Goal: Information Seeking & Learning: Learn about a topic

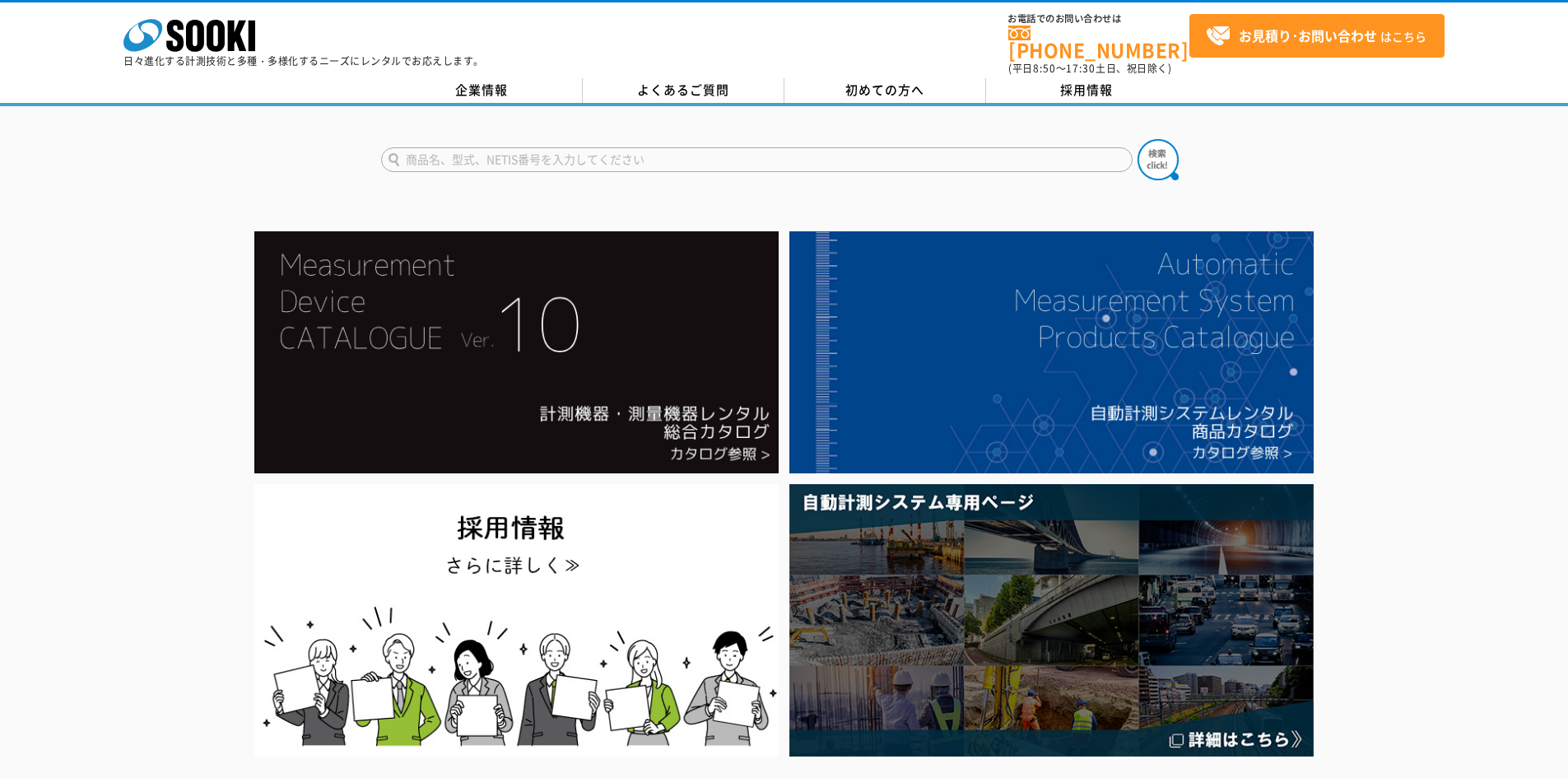
click at [881, 154] on input "text" at bounding box center [757, 160] width 751 height 25
type input "k"
click at [1137, 139] on button at bounding box center [1158, 160] width 41 height 41
click at [500, 152] on input "橋梁" at bounding box center [757, 160] width 751 height 25
type input "橋"
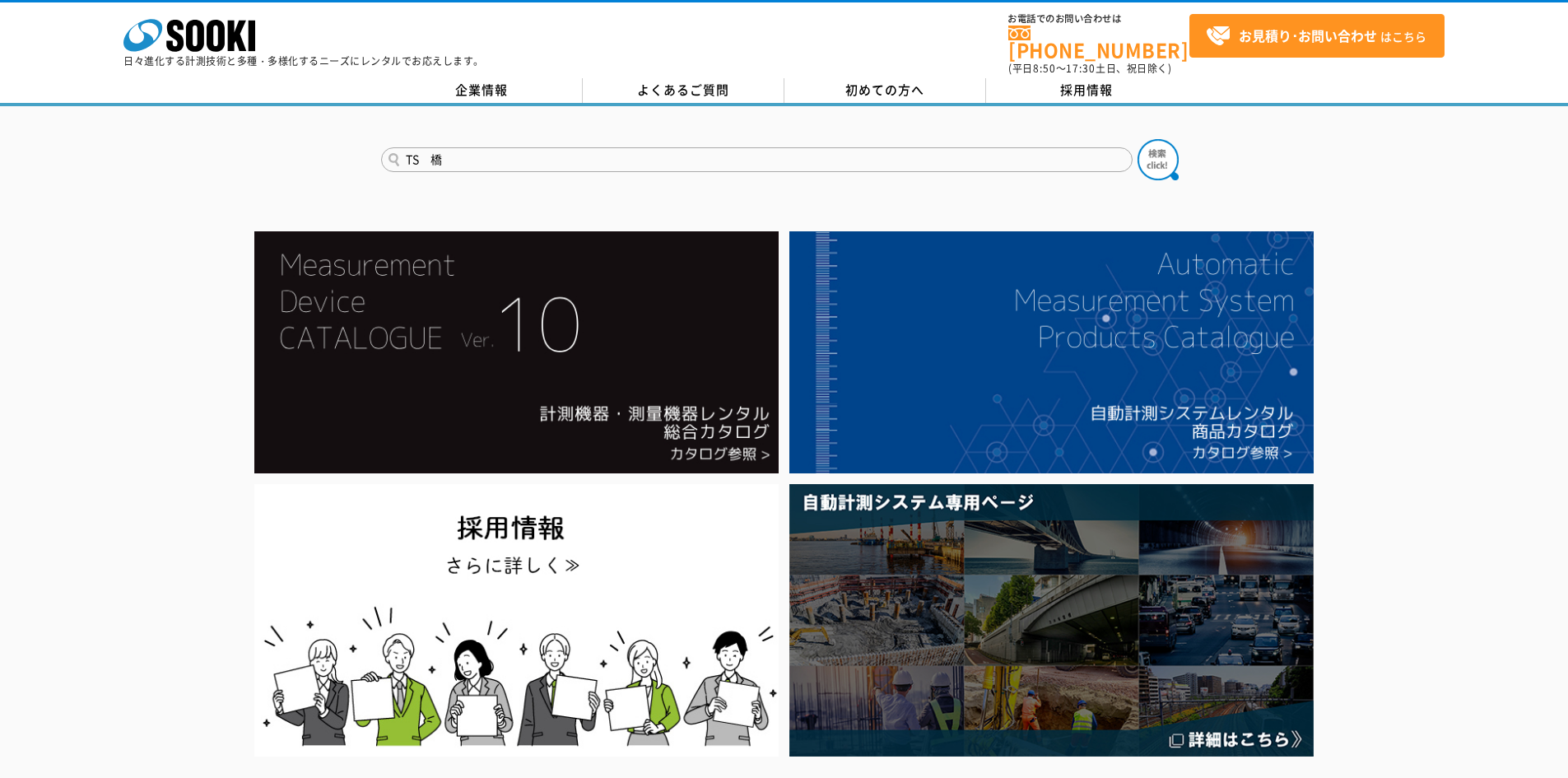
type input "TS　橋"
click at [1137, 139] on button at bounding box center [1158, 160] width 41 height 41
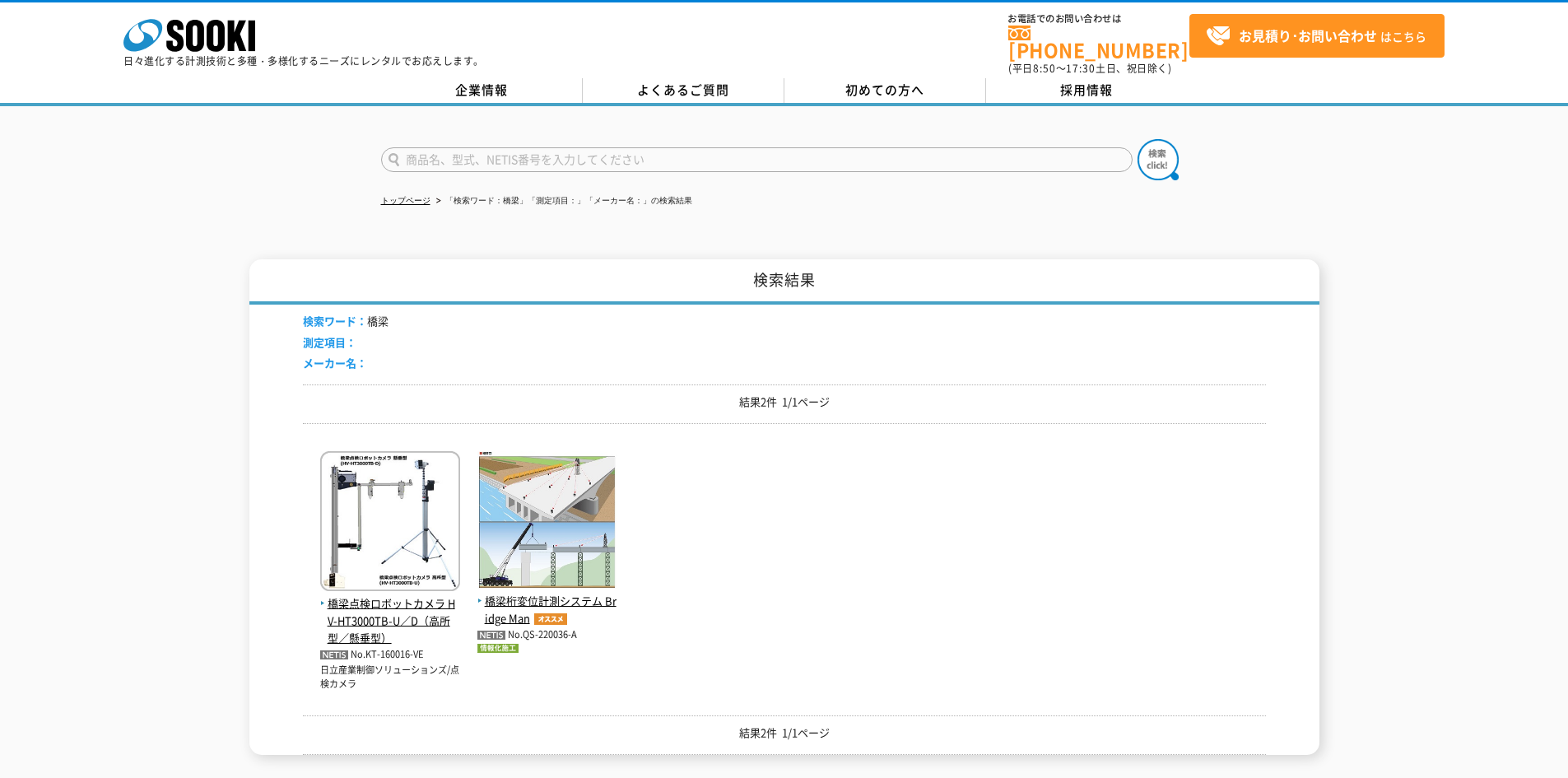
click at [1341, 465] on div "検索結果 検索ワード： 橋梁 測定項目： メーカー名： 結果2件 1/1ページ 橋梁点検ロボットカメラ HV-HT3000TB-U／D（高所型／懸垂型） No…" at bounding box center [784, 507] width 1568 height 495
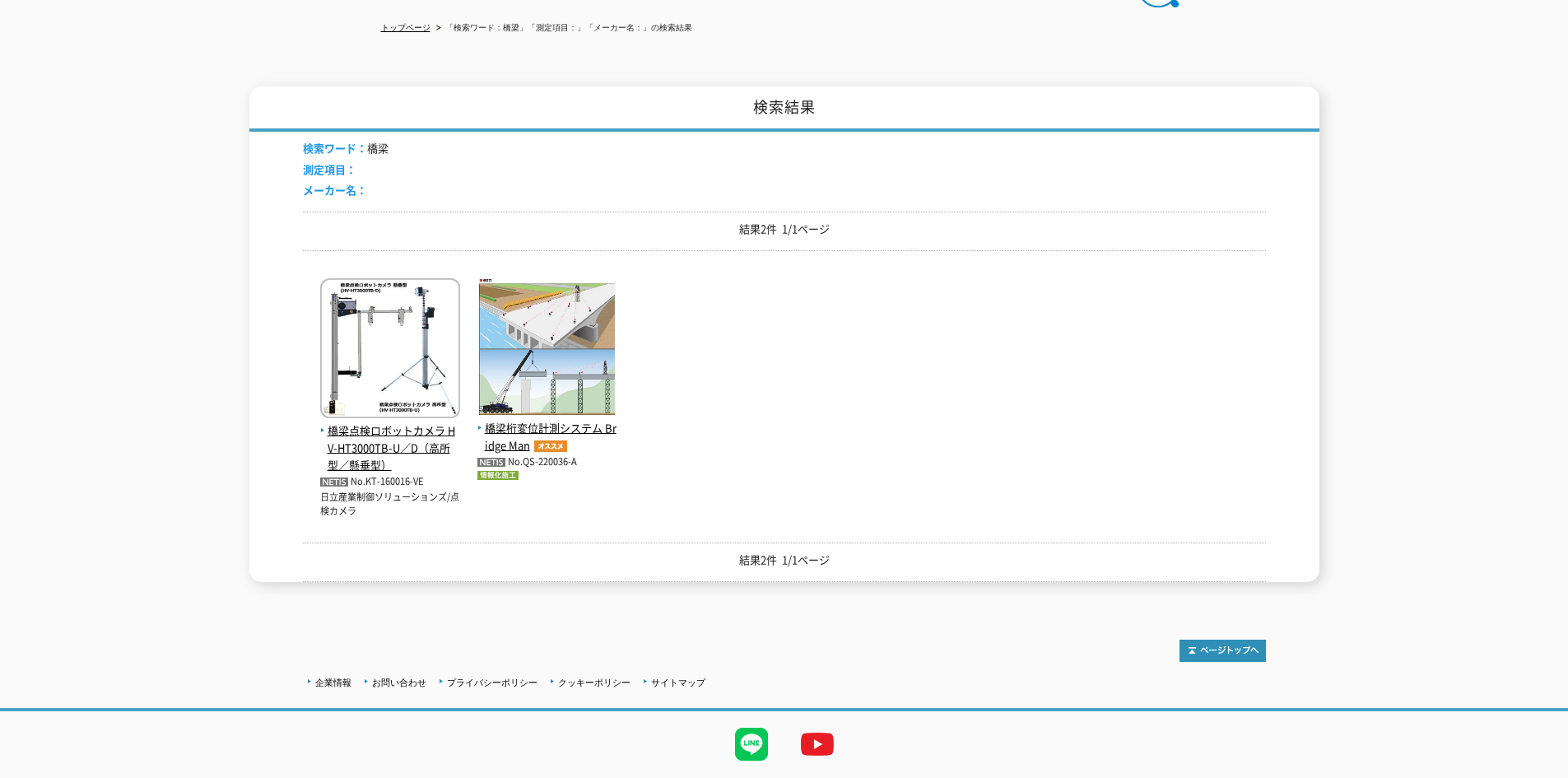
scroll to position [209, 0]
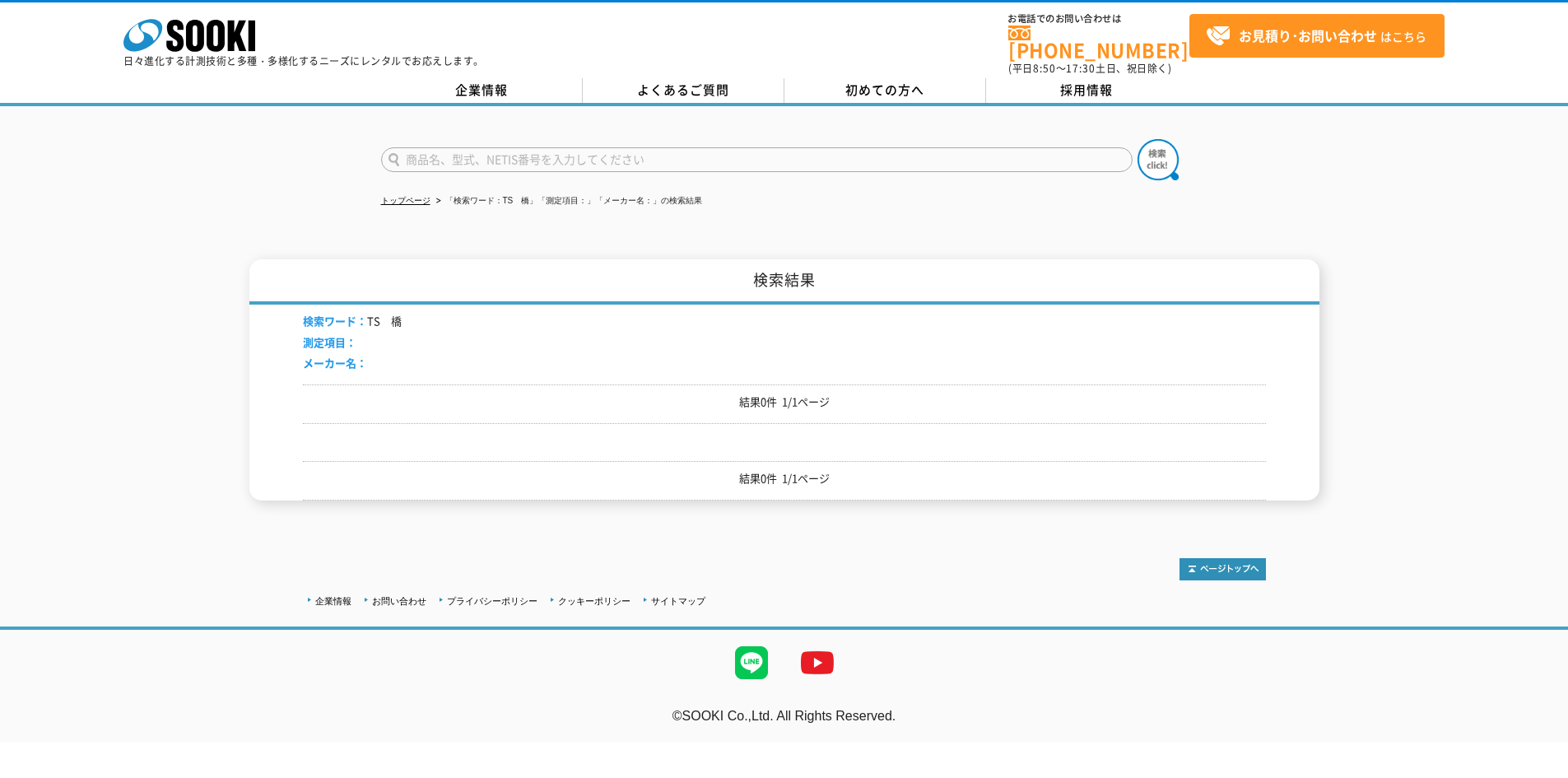
click at [447, 148] on input "text" at bounding box center [757, 160] width 751 height 25
type input "橋"
click at [1137, 139] on button at bounding box center [1158, 160] width 41 height 41
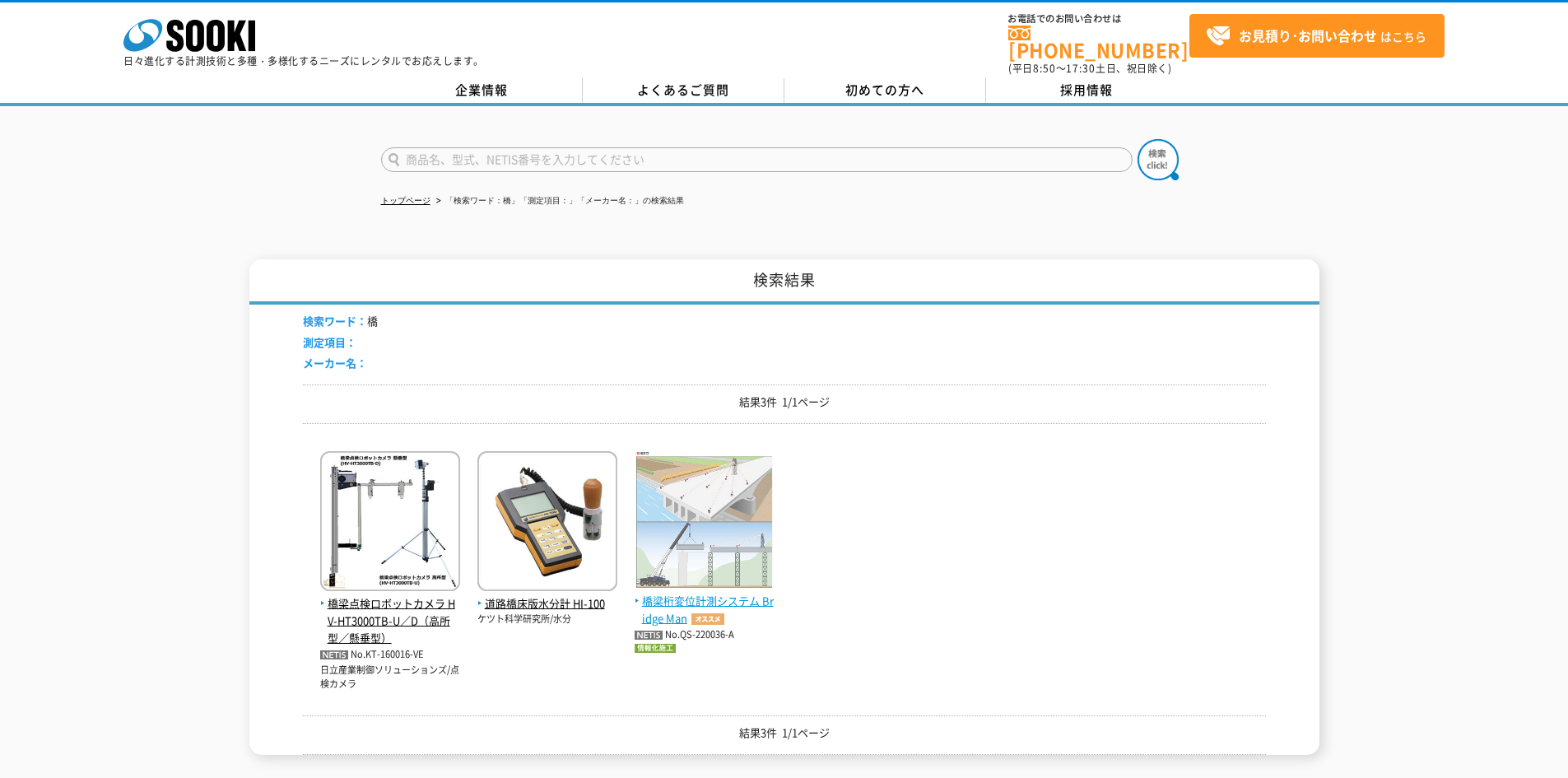
click at [722, 566] on img at bounding box center [704, 521] width 140 height 142
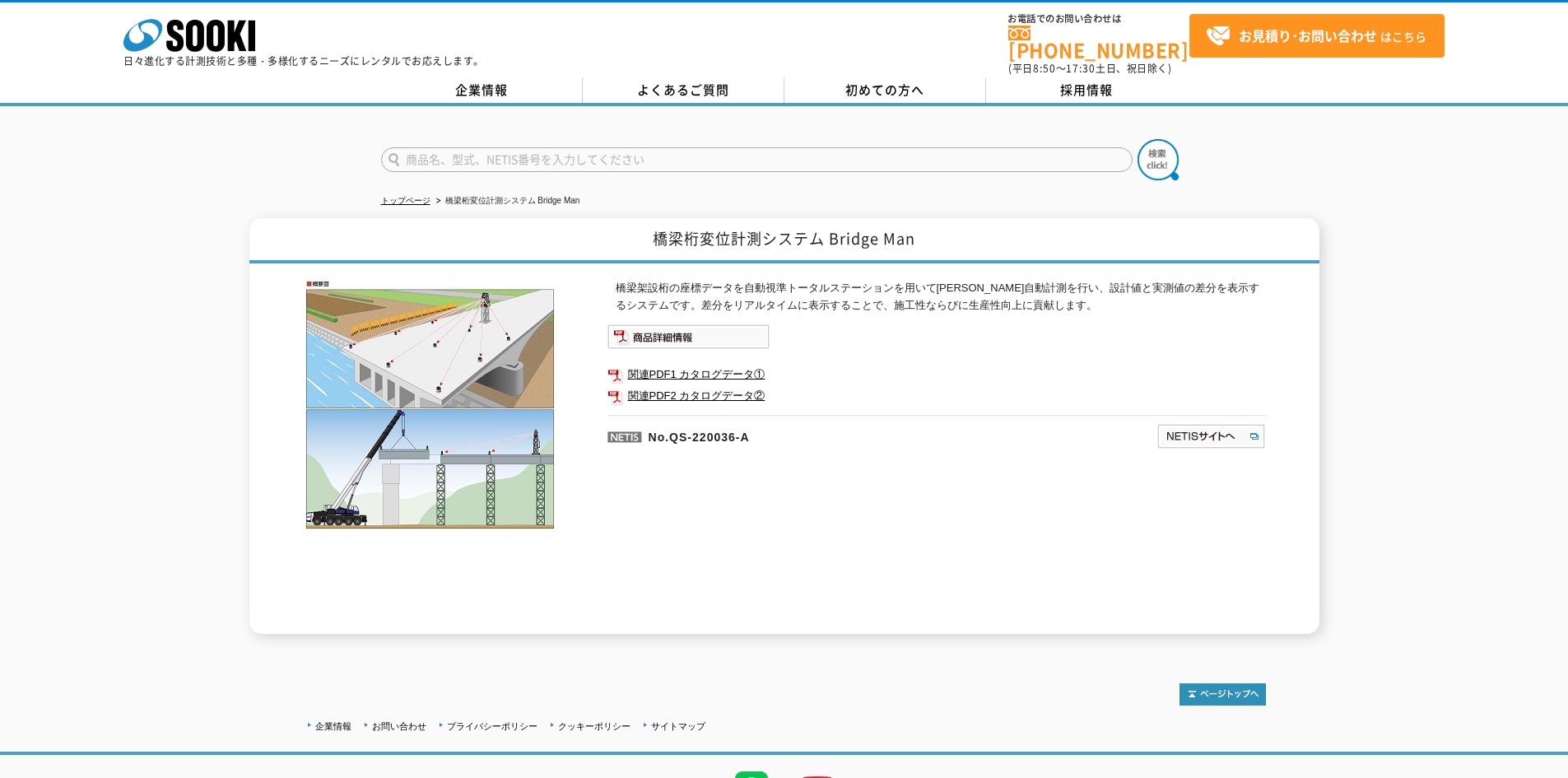
click at [690, 152] on input "text" at bounding box center [757, 160] width 751 height 25
type input "ブリッジスキャナ"
click at [1137, 139] on button at bounding box center [1158, 160] width 41 height 41
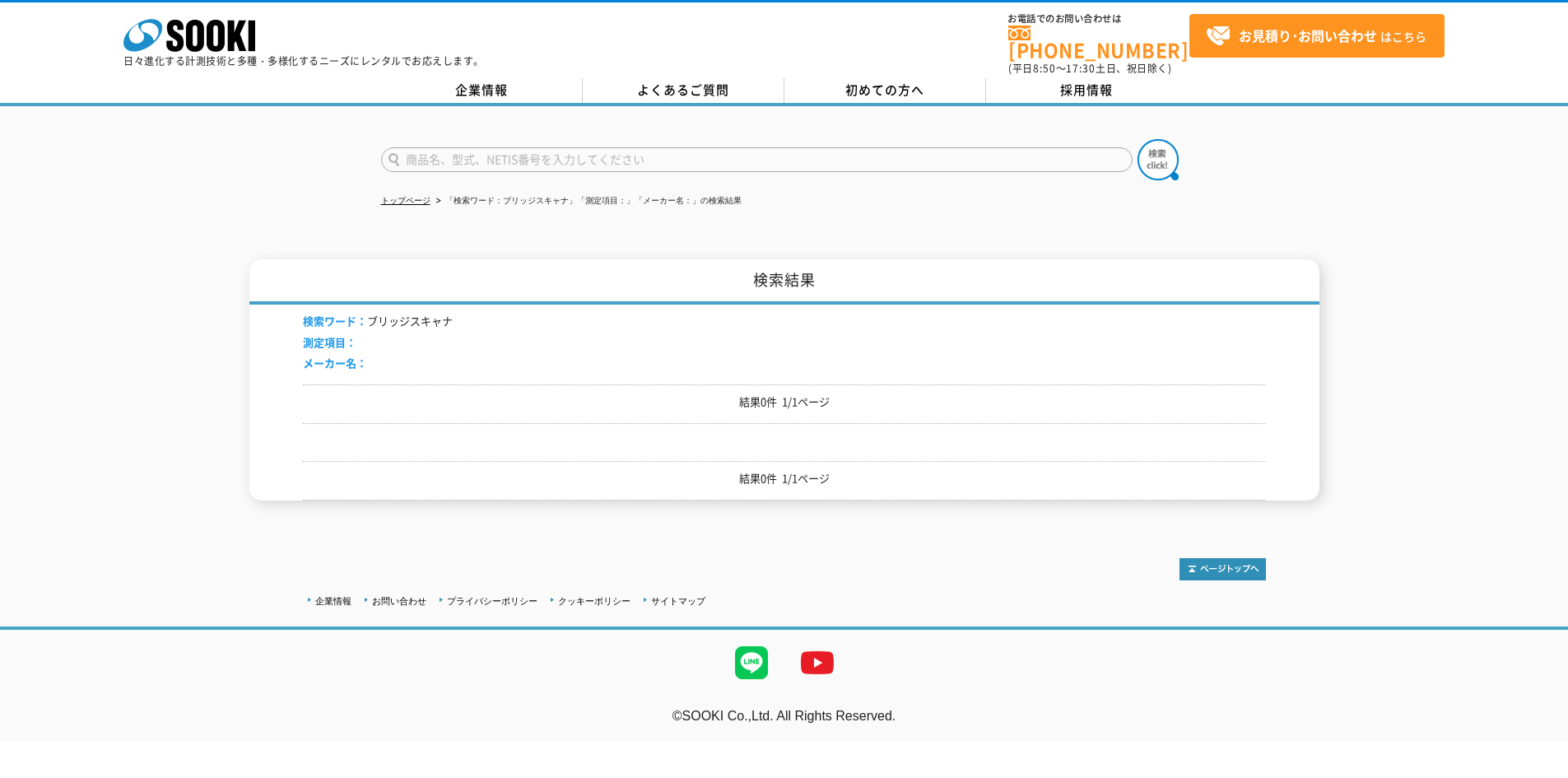
click at [787, 155] on input "text" at bounding box center [757, 160] width 751 height 25
type input "床板"
click at [1137, 139] on button at bounding box center [1158, 160] width 41 height 41
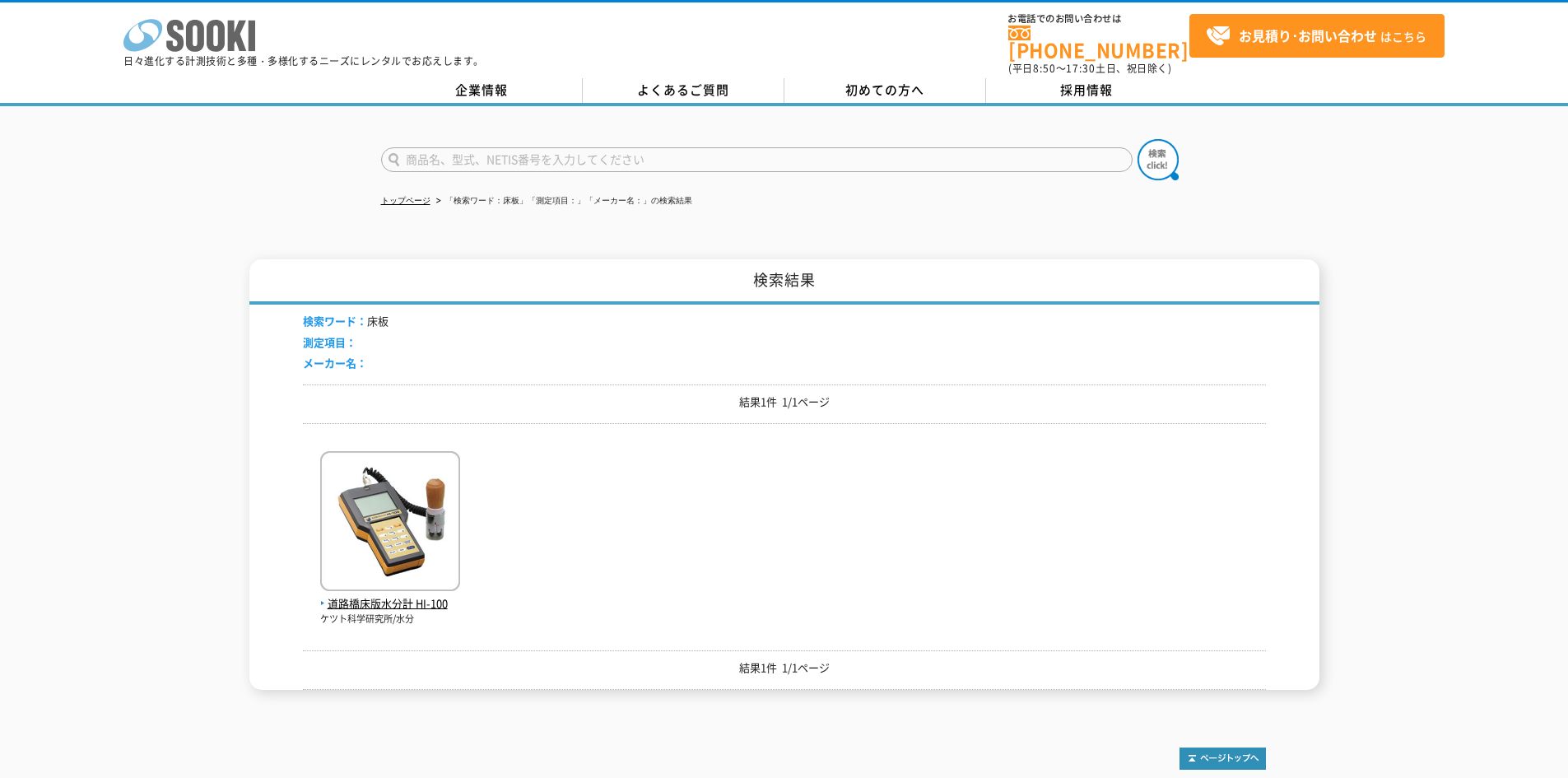
click at [229, 36] on polygon at bounding box center [237, 35] width 19 height 30
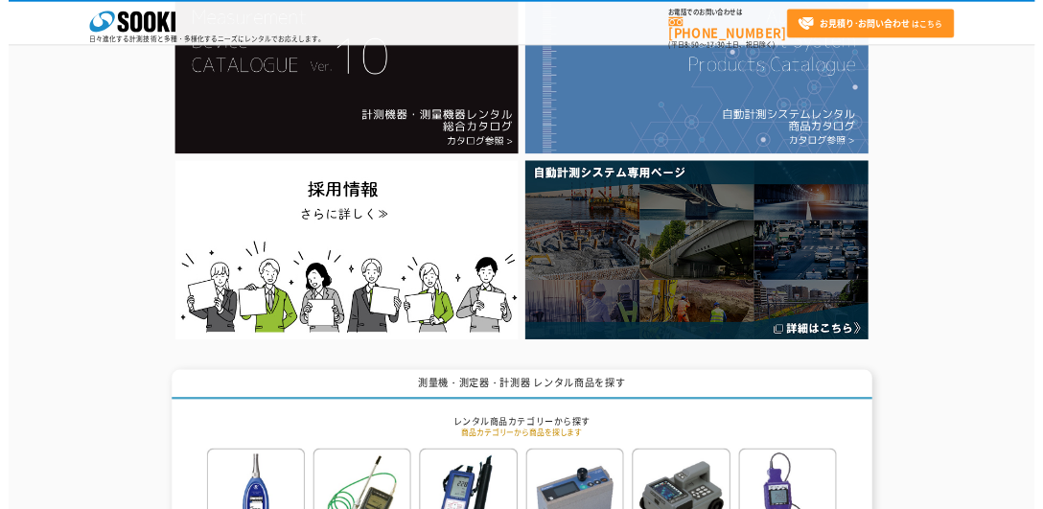
scroll to position [192, 0]
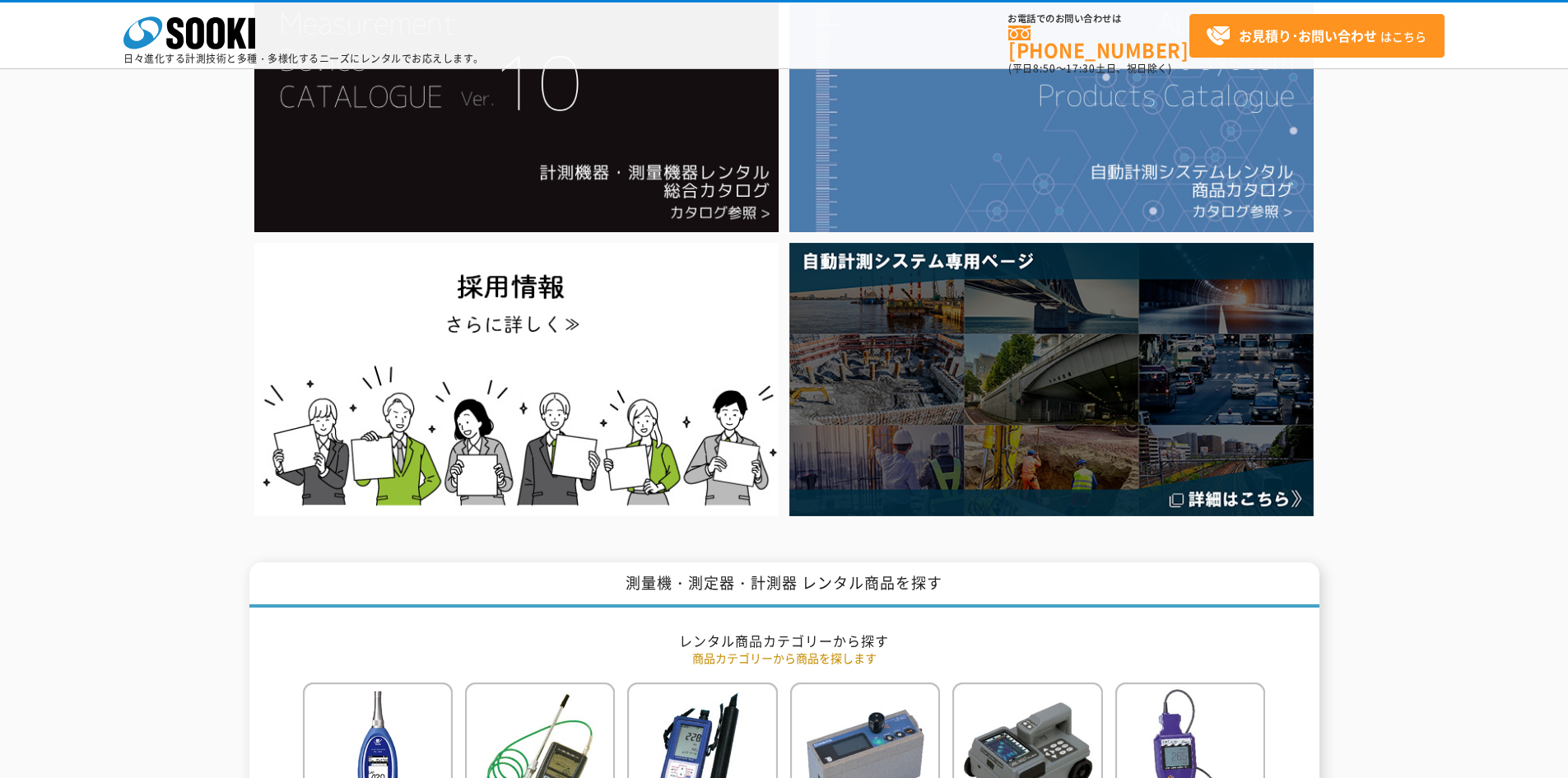
click at [1140, 451] on img at bounding box center [1051, 379] width 524 height 272
